Goal: Information Seeking & Learning: Learn about a topic

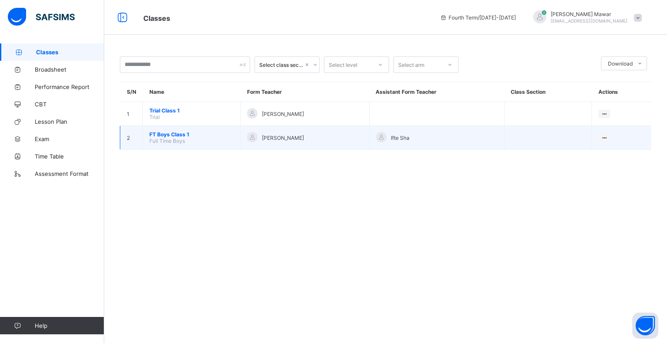
drag, startPoint x: 602, startPoint y: 138, endPoint x: 604, endPoint y: 131, distance: 6.9
click at [604, 131] on td "View Class" at bounding box center [622, 138] width 60 height 24
click at [603, 135] on td "View Class" at bounding box center [622, 138] width 60 height 24
click at [598, 152] on div "View Class" at bounding box center [593, 154] width 27 height 9
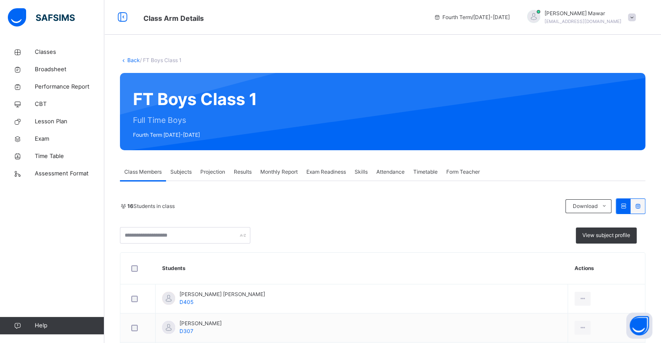
click at [209, 174] on span "Projection" at bounding box center [212, 172] width 25 height 8
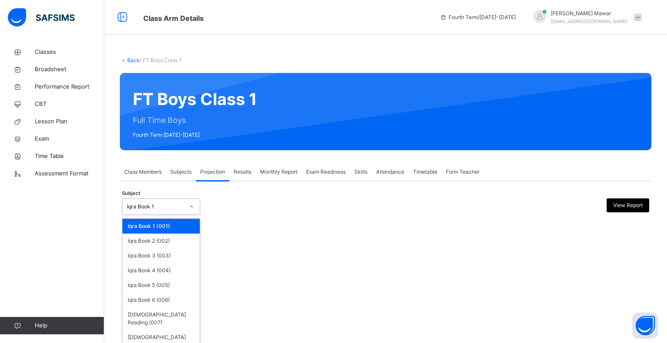
click at [170, 202] on div "Iqra Book 1" at bounding box center [153, 206] width 61 height 13
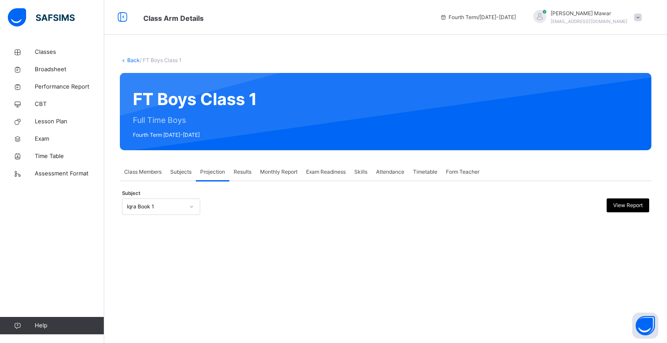
click at [163, 205] on div "Iqra Book 1" at bounding box center [155, 207] width 57 height 8
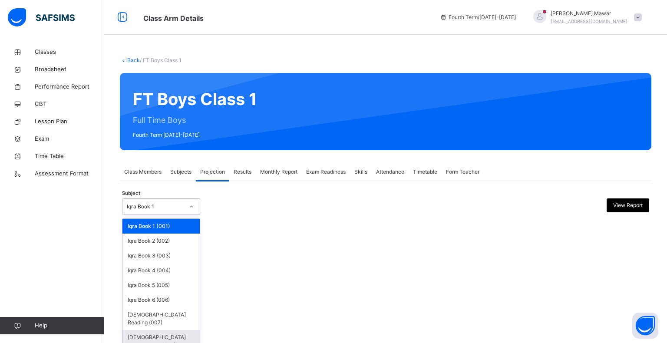
click at [174, 330] on div "[DEMOGRAPHIC_DATA] Memorisation (008)" at bounding box center [161, 341] width 77 height 23
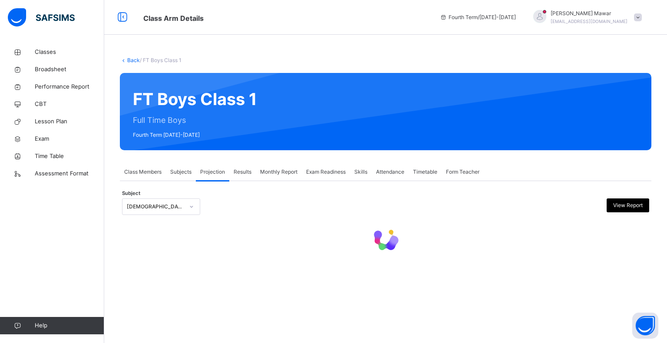
click at [174, 327] on div "Back / FT Boys Class 1 FT Boys Class 1 Full Time Boys Fourth Term 2024-2025 Cla…" at bounding box center [385, 171] width 563 height 343
click at [174, 207] on div "[DEMOGRAPHIC_DATA] Memorisation (008)" at bounding box center [155, 207] width 57 height 8
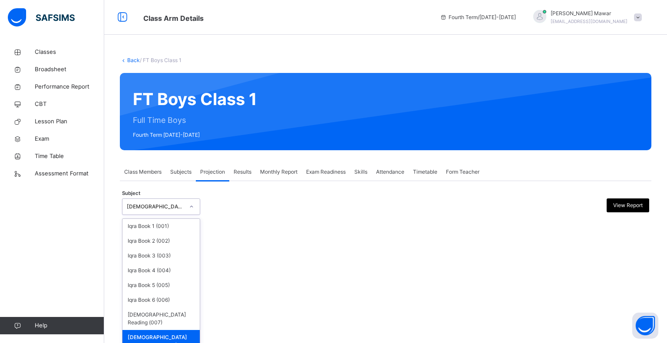
click at [171, 330] on div "[DEMOGRAPHIC_DATA] Memorisation (008)" at bounding box center [161, 341] width 77 height 23
click at [172, 209] on div "[DEMOGRAPHIC_DATA] Memorisation (008)" at bounding box center [155, 207] width 57 height 8
click at [156, 271] on div "Iqra Book 4 (004)" at bounding box center [161, 270] width 77 height 15
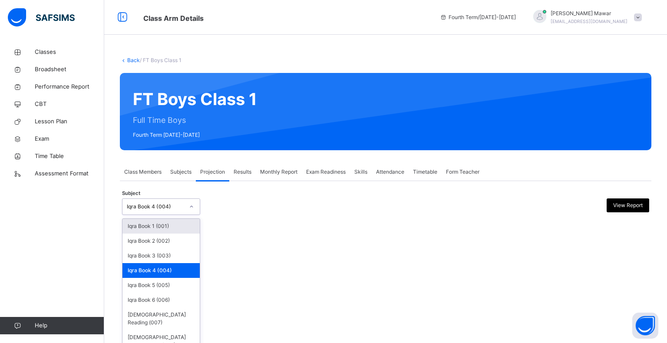
click at [162, 205] on div "Iqra Book 4 (004)" at bounding box center [155, 207] width 57 height 8
click at [173, 330] on div "[DEMOGRAPHIC_DATA] Memorisation (008)" at bounding box center [161, 341] width 77 height 23
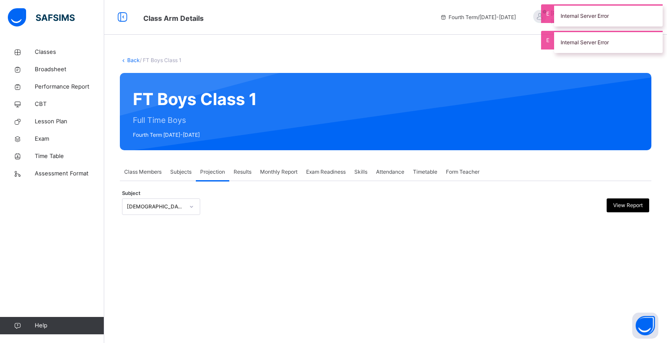
drag, startPoint x: 158, startPoint y: 209, endPoint x: 158, endPoint y: 214, distance: 4.8
click at [158, 214] on div "Subject Quran Memorisation (008) View Report" at bounding box center [385, 206] width 527 height 25
click at [158, 215] on div "Subject Quran Memorisation (008) View Report" at bounding box center [385, 206] width 527 height 25
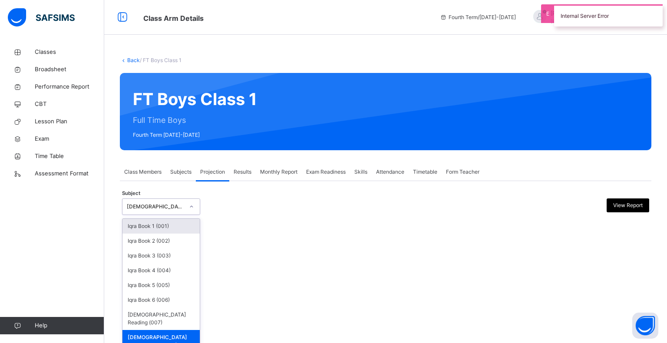
click at [170, 202] on div "[DEMOGRAPHIC_DATA] Memorisation (008)" at bounding box center [153, 206] width 61 height 13
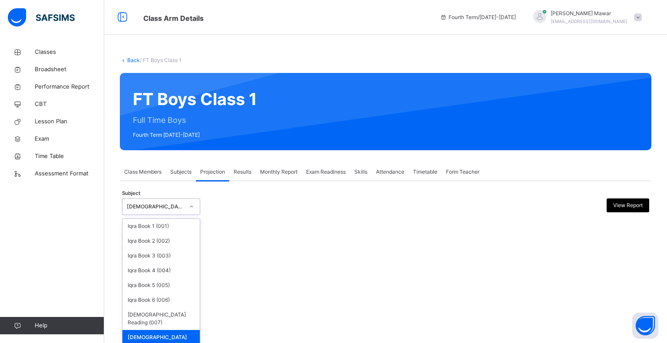
click at [147, 331] on div "[DEMOGRAPHIC_DATA] Memorisation (008)" at bounding box center [161, 341] width 77 height 23
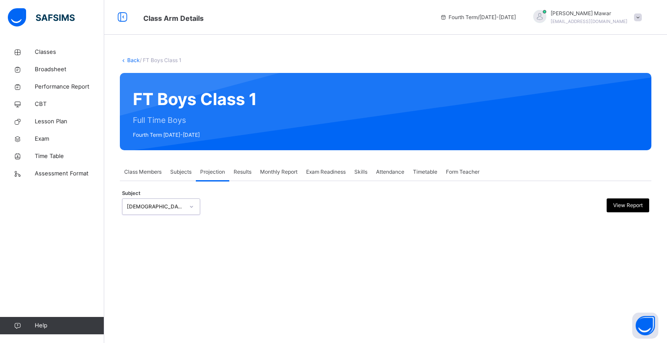
click at [147, 331] on div "Back / FT Boys Class 1 FT Boys Class 1 Full Time Boys Fourth Term 2024-2025 Cla…" at bounding box center [385, 171] width 563 height 343
drag, startPoint x: 147, startPoint y: 331, endPoint x: 145, endPoint y: 327, distance: 4.5
click at [146, 330] on div "Back / FT Boys Class 1 FT Boys Class 1 Full Time Boys Fourth Term 2024-2025 Cla…" at bounding box center [385, 171] width 563 height 343
click at [17, 5] on div at bounding box center [52, 17] width 104 height 35
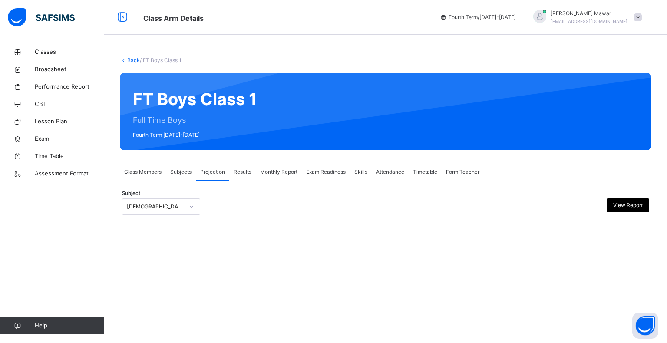
click at [17, 10] on img at bounding box center [41, 17] width 67 height 18
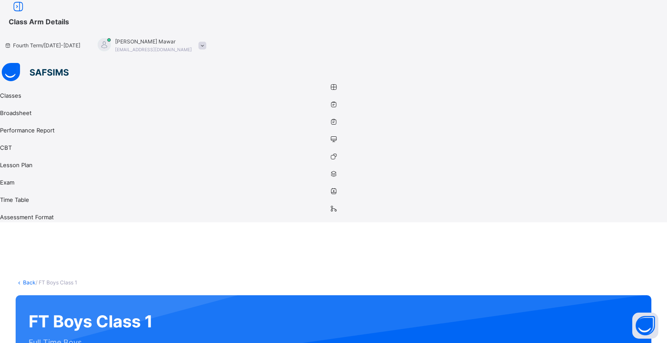
click at [22, 63] on div at bounding box center [333, 73] width 667 height 20
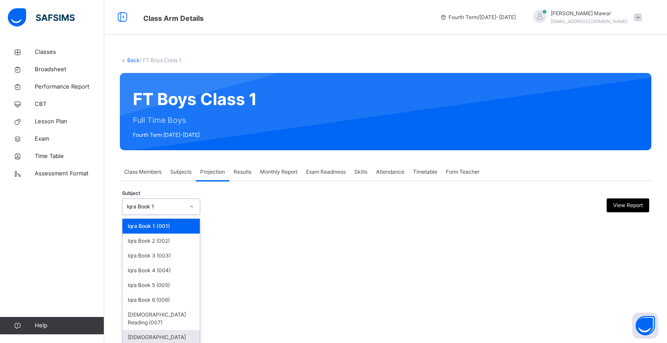
click at [164, 330] on div "[DEMOGRAPHIC_DATA] Memorisation (008)" at bounding box center [161, 341] width 77 height 23
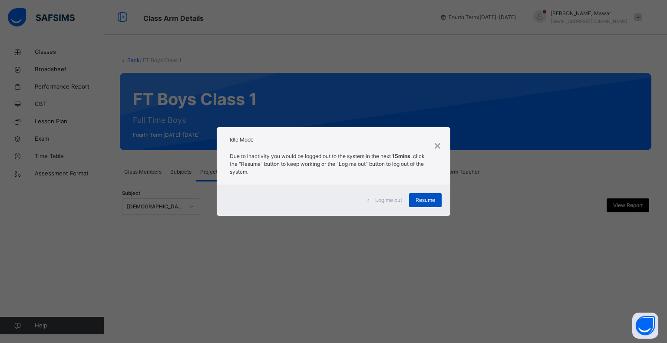
click at [433, 196] on span "Resume" at bounding box center [426, 200] width 20 height 8
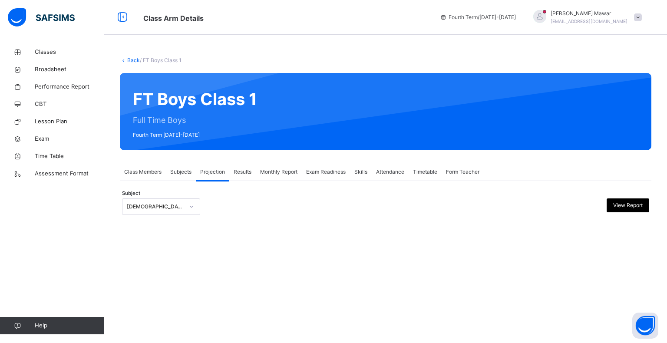
click at [544, 240] on div "Back / FT Boys Class 1 FT Boys Class 1 Full Time Boys Fourth Term 2024-2025 Cla…" at bounding box center [385, 144] width 563 height 202
click at [449, 257] on div "Back / FT Boys Class 1 FT Boys Class 1 Full Time Boys Fourth Term 2024-2025 Cla…" at bounding box center [385, 171] width 563 height 343
click at [141, 167] on div "Class Members" at bounding box center [143, 171] width 46 height 17
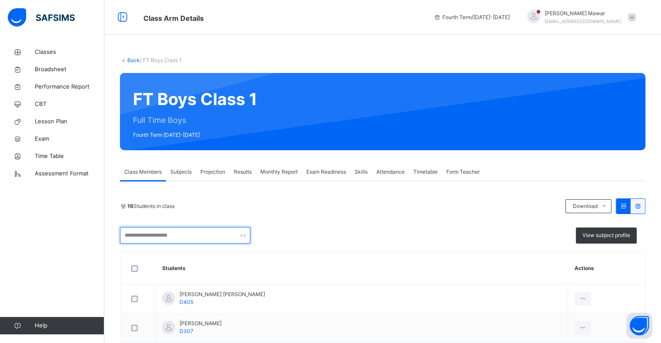
click at [203, 239] on input "text" at bounding box center [185, 235] width 130 height 17
type input "*"
click at [129, 60] on link "Back" at bounding box center [133, 60] width 13 height 7
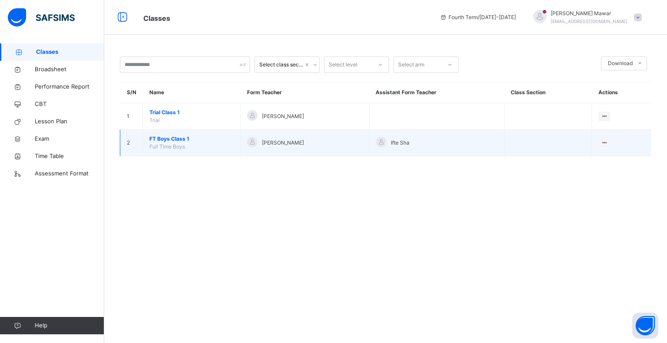
click at [182, 138] on span "FT Boys Class 1" at bounding box center [191, 139] width 84 height 8
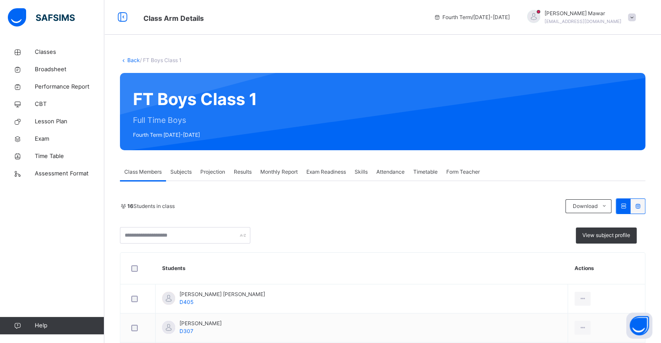
click at [219, 175] on span "Projection" at bounding box center [212, 172] width 25 height 8
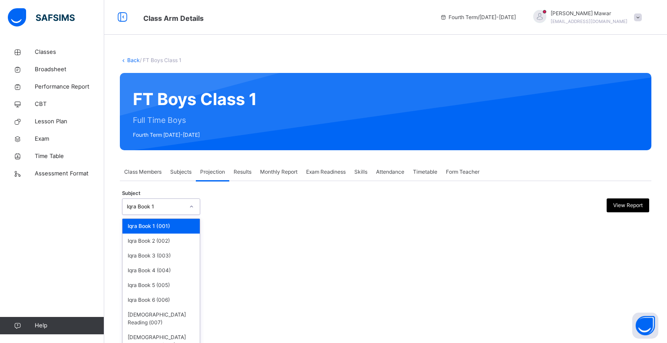
click at [196, 206] on div at bounding box center [191, 207] width 15 height 14
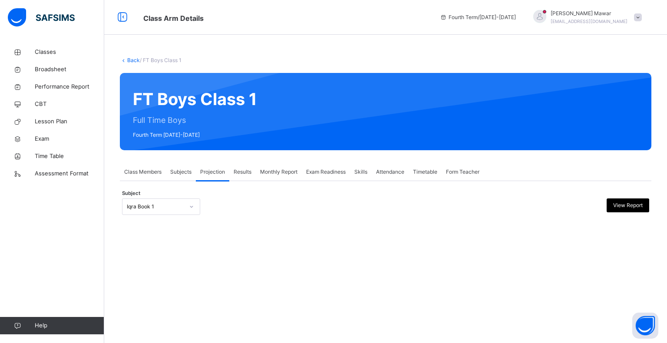
click at [193, 340] on div "Back / FT Boys Class 1 FT Boys Class 1 Full Time Boys Fourth Term 2024-2025 Cla…" at bounding box center [385, 171] width 563 height 343
click at [175, 216] on div "Subject Iqra Book 1 View Report" at bounding box center [385, 206] width 527 height 25
click at [173, 215] on div "Subject Iqra Book 1 View Report" at bounding box center [385, 206] width 527 height 25
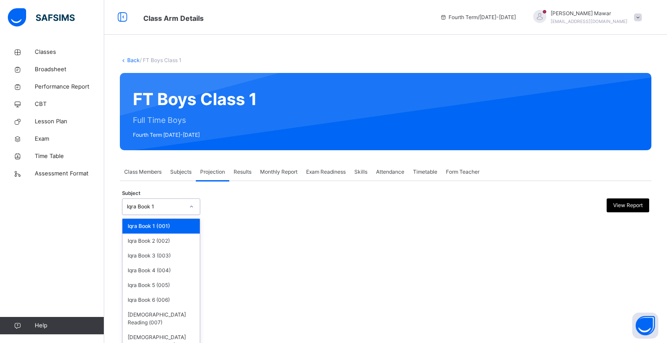
click at [165, 211] on div "Iqra Book 1" at bounding box center [153, 206] width 61 height 13
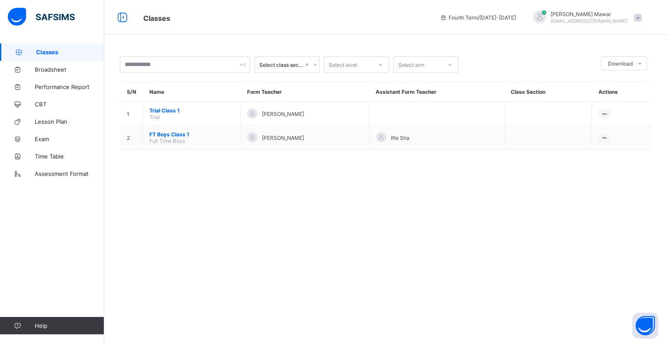
click at [186, 134] on span "FT Boys Class 1" at bounding box center [191, 134] width 84 height 7
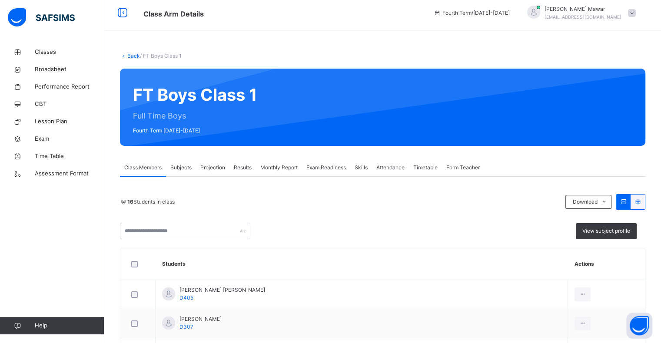
scroll to position [3, 0]
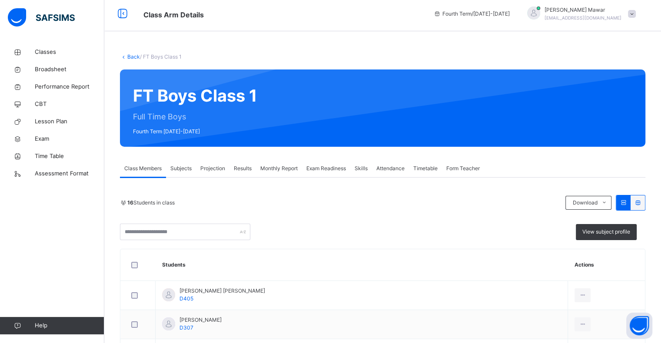
click at [221, 168] on span "Projection" at bounding box center [212, 169] width 25 height 8
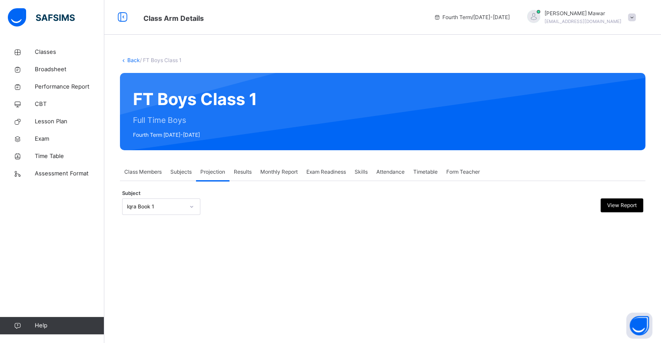
scroll to position [0, 0]
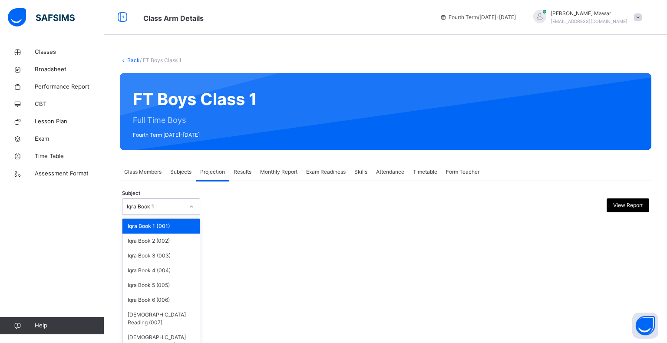
click at [172, 212] on div "Iqra Book 1" at bounding box center [153, 206] width 61 height 13
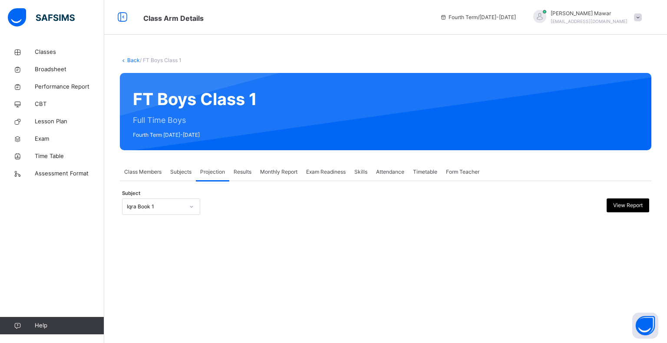
click at [634, 18] on span at bounding box center [638, 17] width 8 height 8
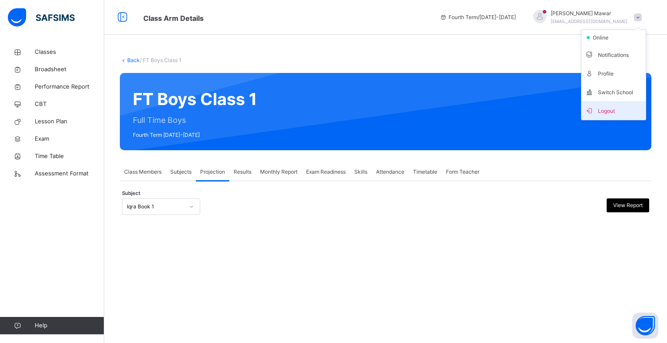
click at [597, 109] on span "Logout" at bounding box center [613, 111] width 57 height 12
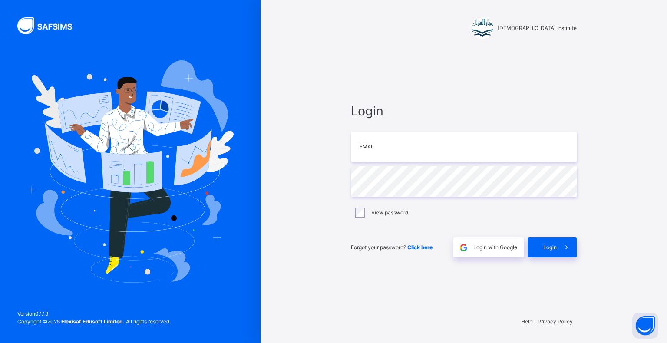
click at [475, 204] on div "View password" at bounding box center [464, 213] width 226 height 18
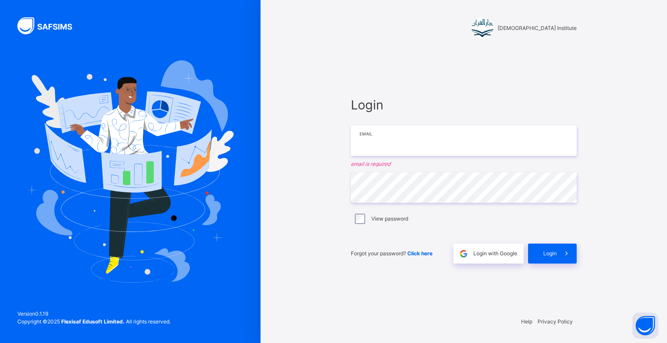
type input "**********"
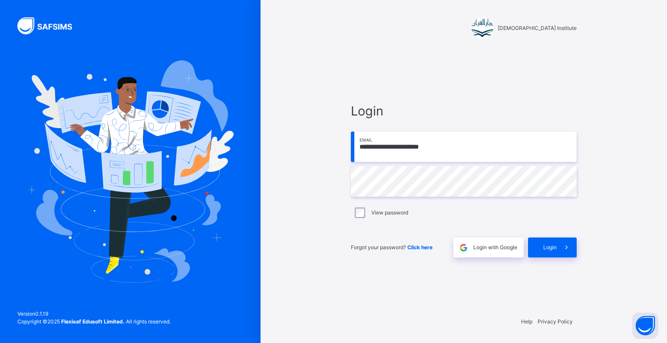
click at [549, 263] on div "**********" at bounding box center [463, 179] width 243 height 259
click at [550, 258] on div "**********" at bounding box center [463, 179] width 243 height 259
click at [548, 255] on div "Login" at bounding box center [552, 248] width 49 height 20
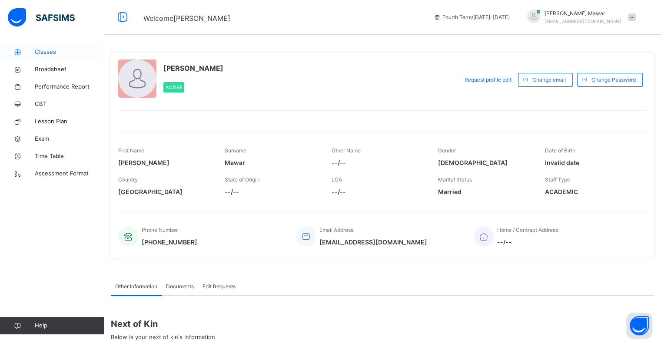
click at [71, 44] on link "Classes" at bounding box center [52, 51] width 104 height 17
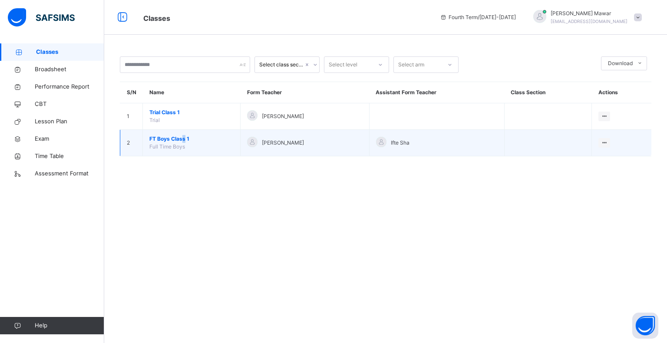
drag, startPoint x: 183, startPoint y: 133, endPoint x: 187, endPoint y: 139, distance: 7.8
click at [187, 139] on td "FT Boys Class 1 Full Time Boys" at bounding box center [192, 143] width 98 height 27
click at [187, 139] on span "FT Boys Class 1" at bounding box center [191, 139] width 84 height 8
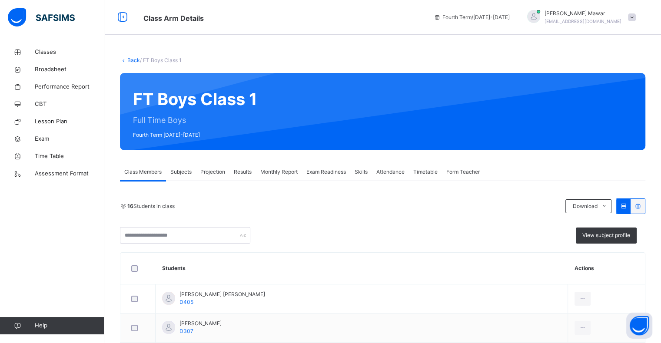
click at [510, 17] on span "Fourth Term / 2024-2025" at bounding box center [472, 17] width 76 height 8
click at [242, 167] on div "Results" at bounding box center [242, 171] width 27 height 17
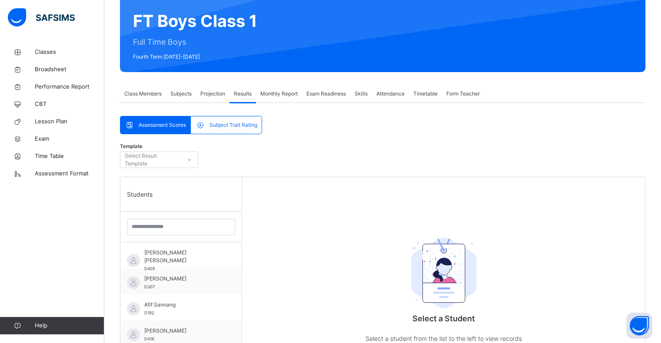
click at [164, 291] on div "Abdurrahman Ahmad D307" at bounding box center [180, 281] width 121 height 26
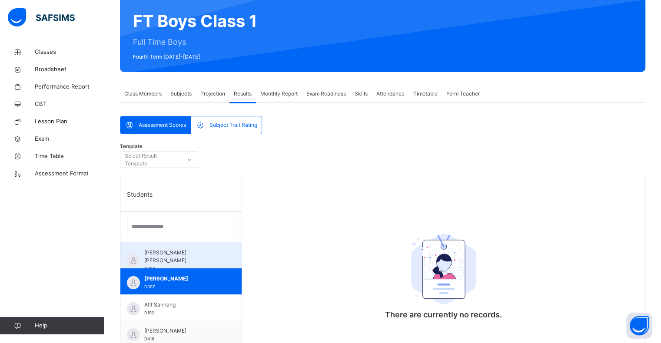
click at [172, 262] on span "[PERSON_NAME] [PERSON_NAME]" at bounding box center [183, 257] width 78 height 16
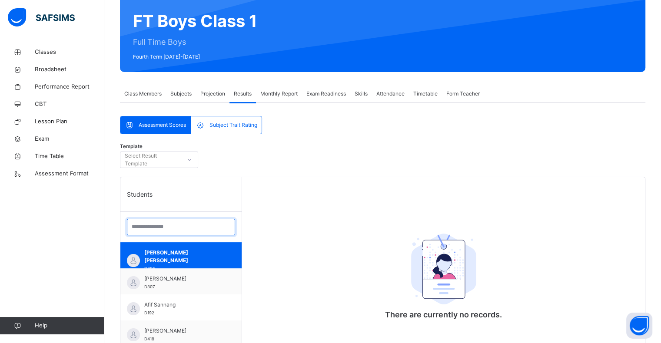
click at [195, 223] on input "search" at bounding box center [181, 227] width 108 height 17
click at [172, 95] on span "Subjects" at bounding box center [180, 94] width 21 height 8
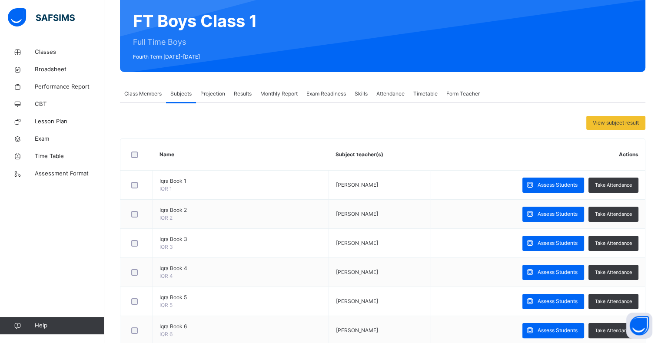
click at [145, 94] on span "Class Members" at bounding box center [142, 94] width 37 height 8
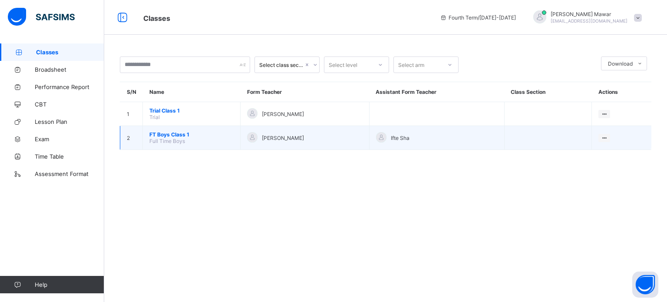
click at [186, 133] on span "FT Boys Class 1" at bounding box center [191, 134] width 84 height 7
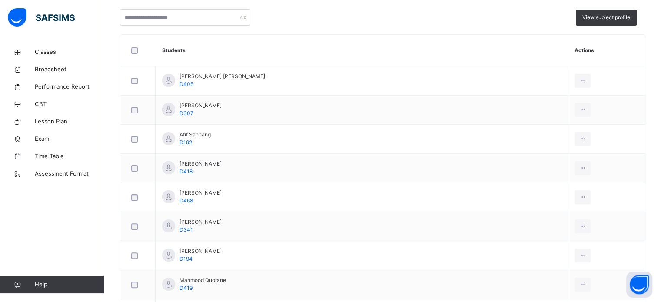
scroll to position [196, 0]
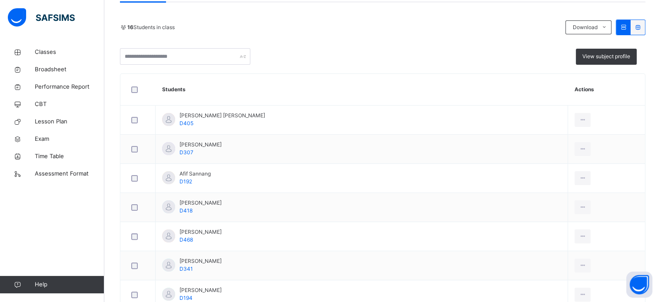
scroll to position [364, 0]
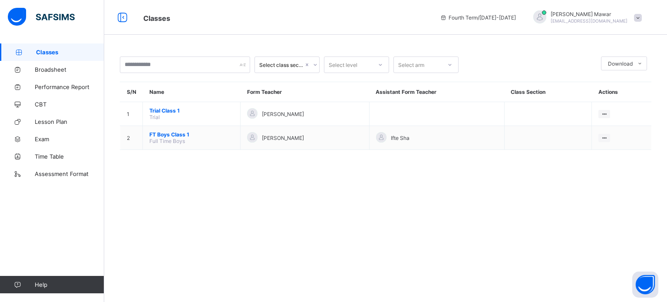
click at [188, 135] on span "FT Boys Class 1" at bounding box center [191, 134] width 84 height 7
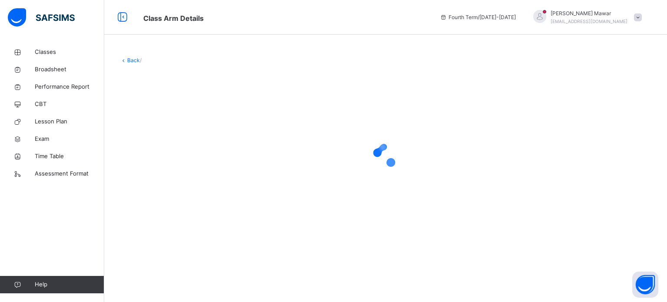
click at [188, 135] on div at bounding box center [386, 155] width 532 height 165
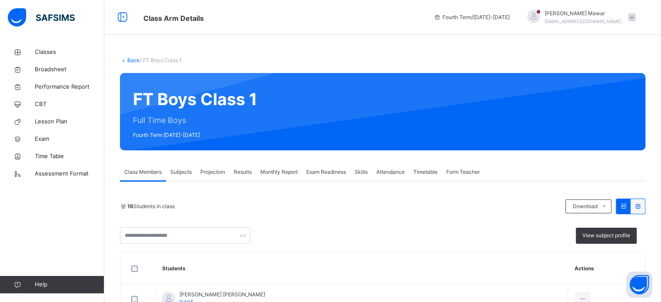
click at [206, 179] on div "Projection" at bounding box center [212, 171] width 33 height 17
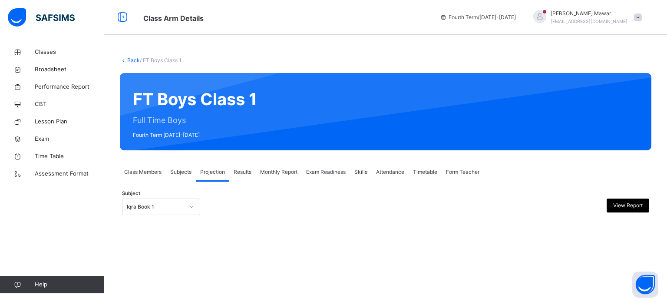
click at [184, 202] on div at bounding box center [191, 207] width 15 height 14
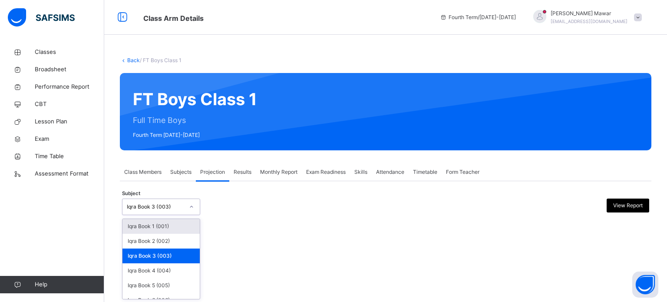
click at [139, 212] on div "Iqra Book 3 (003)" at bounding box center [153, 206] width 61 height 13
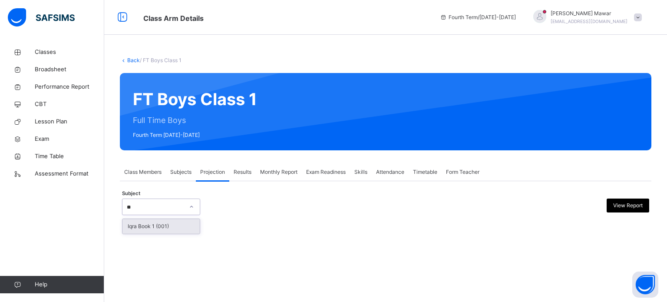
type input "*"
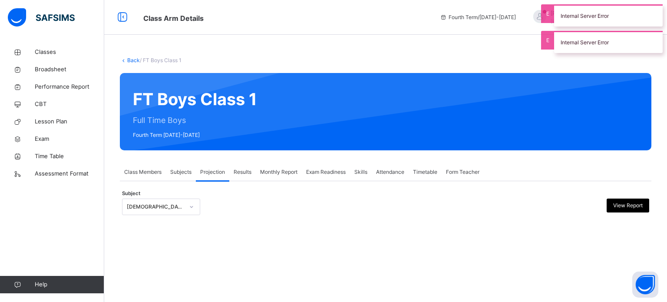
click at [603, 8] on div "Internal Server Error" at bounding box center [608, 15] width 109 height 22
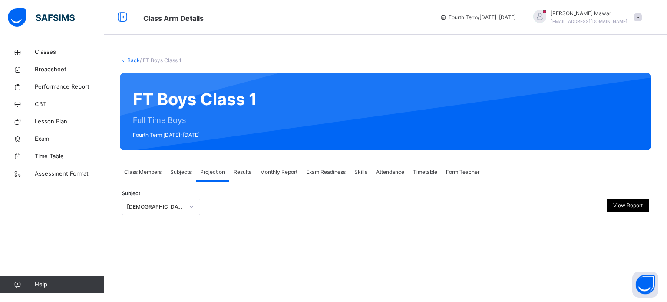
click at [639, 19] on span at bounding box center [638, 17] width 8 height 8
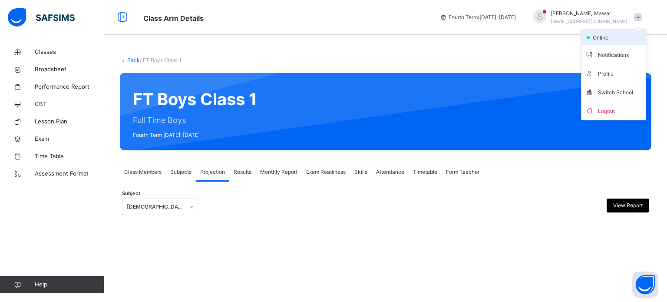
click at [616, 37] on li "online" at bounding box center [614, 37] width 64 height 15
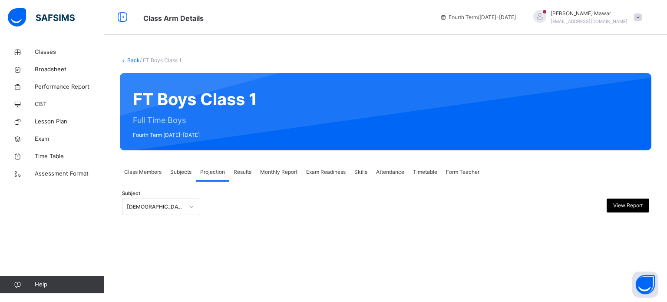
click at [641, 18] on span at bounding box center [638, 17] width 8 height 8
click at [517, 96] on div "FT Boys Class 1 Full Time Boys Fourth Term [DATE]-[DATE]" at bounding box center [386, 111] width 532 height 77
